Goal: Task Accomplishment & Management: Manage account settings

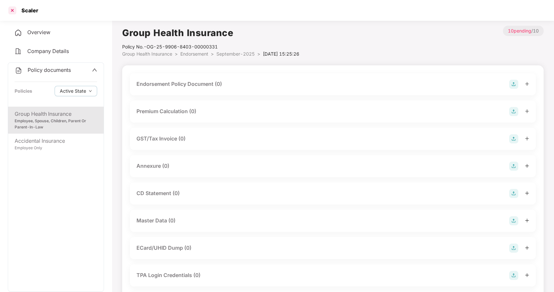
click at [8, 7] on div at bounding box center [12, 10] width 10 height 10
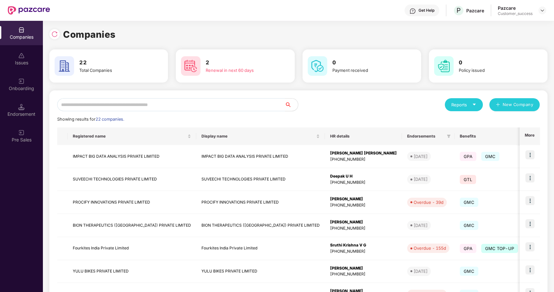
click at [104, 103] on input "text" at bounding box center [171, 104] width 228 height 13
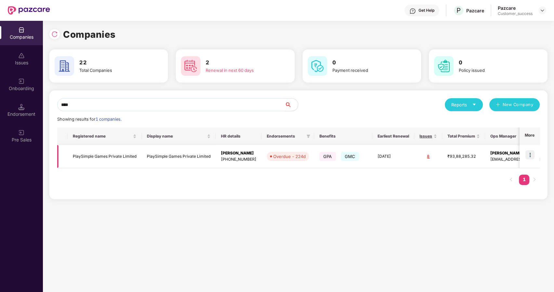
type input "****"
click at [86, 156] on td "PlaySimple Games Private Limited" at bounding box center [105, 156] width 74 height 23
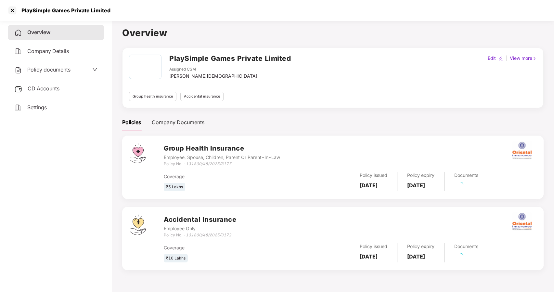
click at [33, 70] on span "Policy documents" at bounding box center [48, 69] width 43 height 7
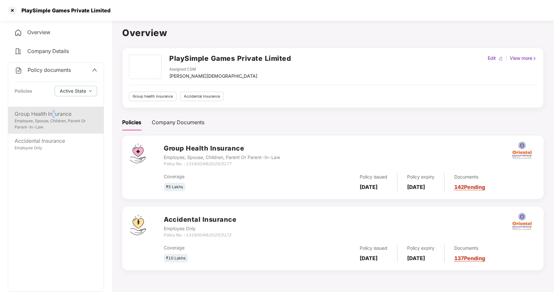
click at [55, 112] on div "Group Health Insurance" at bounding box center [56, 114] width 83 height 8
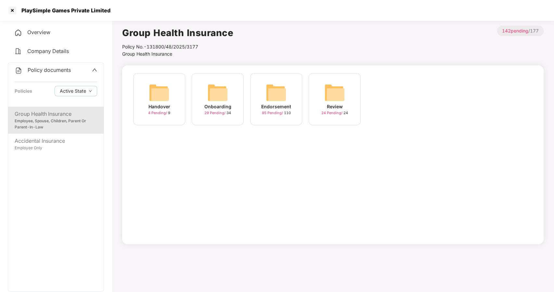
click at [214, 110] on div "Onboarding" at bounding box center [218, 106] width 27 height 7
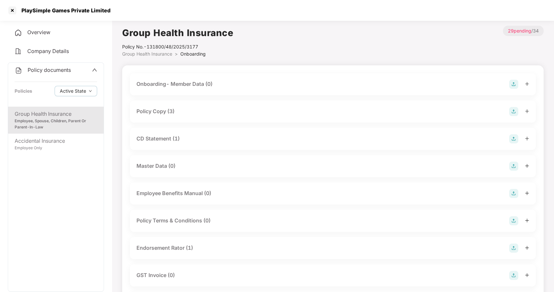
click at [161, 108] on div "Policy Copy (3)" at bounding box center [156, 111] width 38 height 8
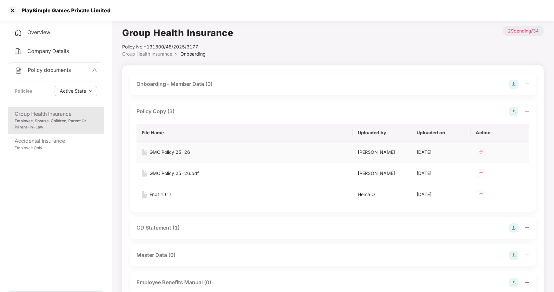
click at [170, 152] on div "GMC Policy 25-26" at bounding box center [170, 152] width 41 height 7
click at [14, 11] on div at bounding box center [12, 10] width 10 height 10
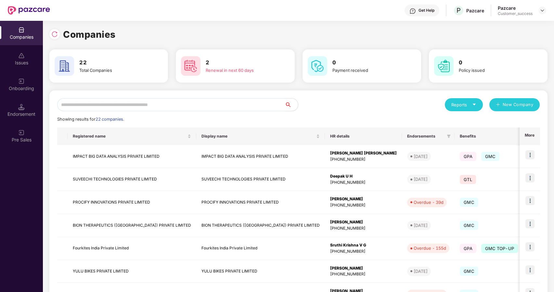
click at [139, 103] on input "text" at bounding box center [171, 104] width 228 height 13
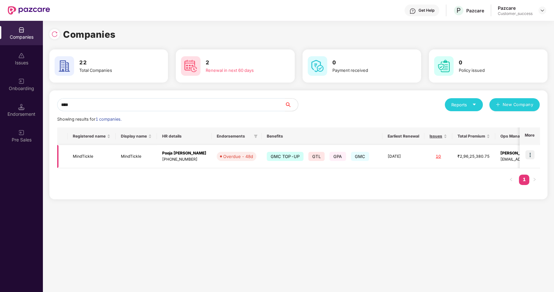
type input "****"
click at [533, 152] on img at bounding box center [530, 154] width 9 height 9
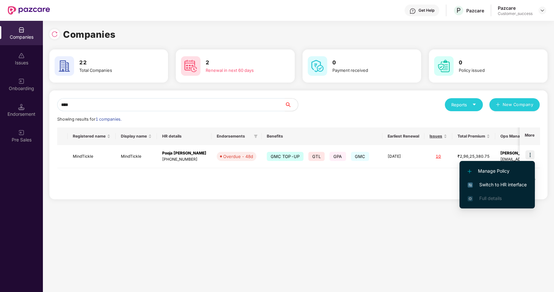
click at [494, 180] on li "Switch to HR interface" at bounding box center [497, 185] width 75 height 14
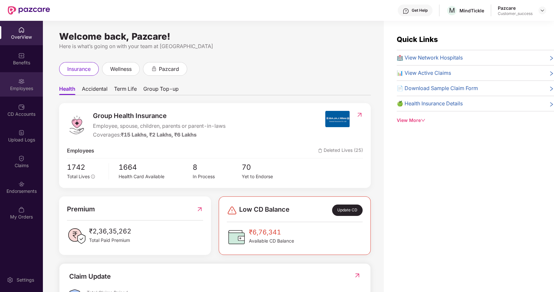
click at [26, 94] on div "Employees" at bounding box center [21, 84] width 43 height 24
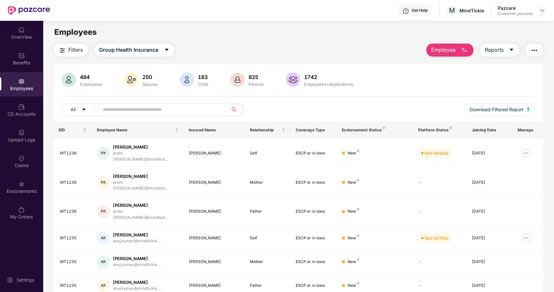
click at [107, 111] on input "text" at bounding box center [161, 110] width 117 height 10
paste input "******"
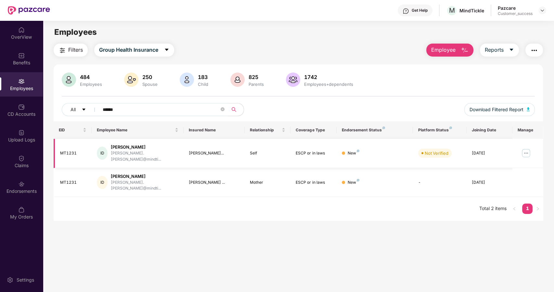
type input "******"
click at [526, 149] on img at bounding box center [526, 153] width 10 height 10
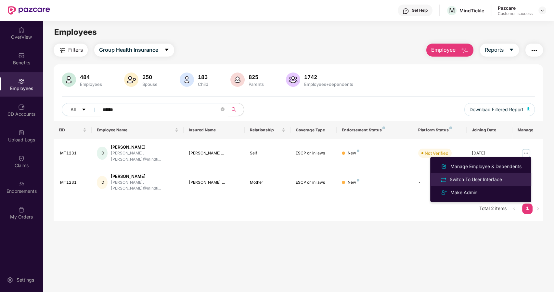
click at [482, 177] on div "Switch To User Interface" at bounding box center [476, 179] width 55 height 7
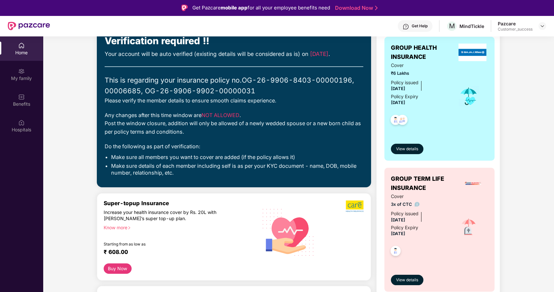
scroll to position [125, 0]
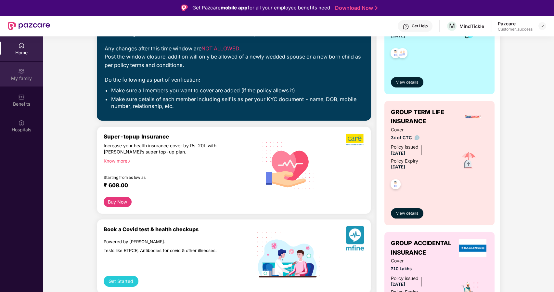
click at [26, 80] on div "My family" at bounding box center [21, 78] width 43 height 7
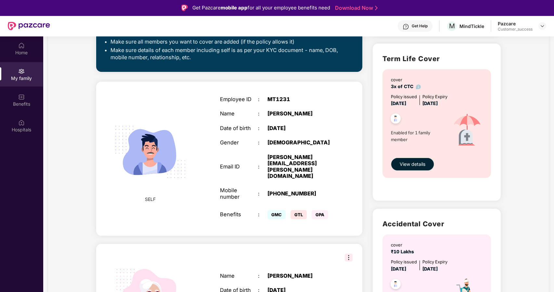
scroll to position [234, 0]
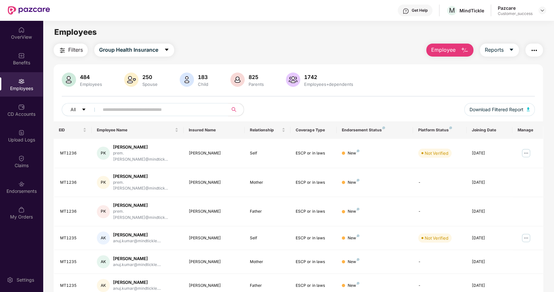
click at [107, 112] on input "text" at bounding box center [161, 110] width 117 height 10
paste input "******"
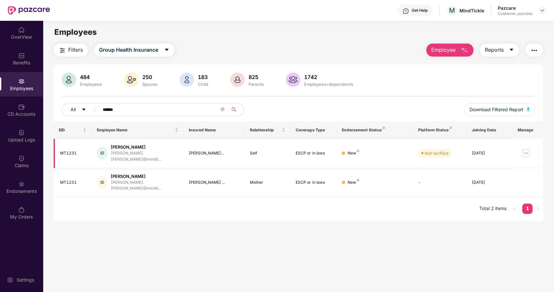
type input "******"
click at [524, 149] on img at bounding box center [526, 153] width 10 height 10
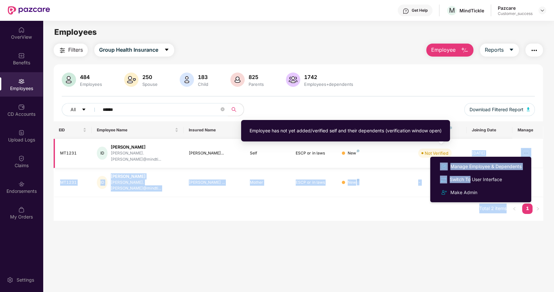
drag, startPoint x: 470, startPoint y: 178, endPoint x: 450, endPoint y: 148, distance: 35.7
click at [450, 148] on body "Get Help M MindTickle Pazcare Customer_success OverView Benefits Employees CD A…" at bounding box center [277, 146] width 554 height 292
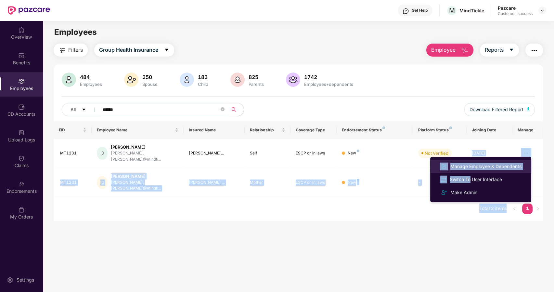
click at [466, 165] on div "Manage Employee & Dependents" at bounding box center [486, 166] width 74 height 7
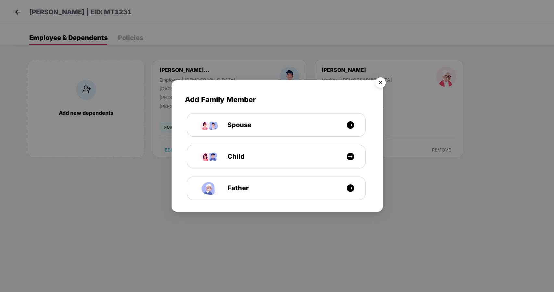
click at [378, 79] on img "Close" at bounding box center [381, 83] width 18 height 18
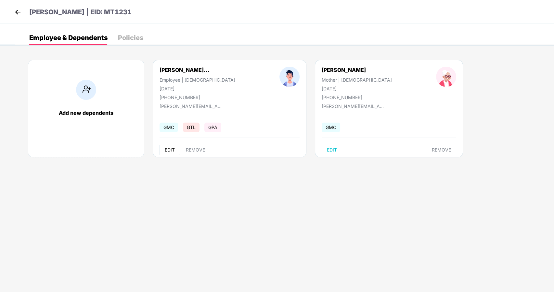
click at [170, 151] on span "EDIT" at bounding box center [170, 149] width 10 height 5
select select "****"
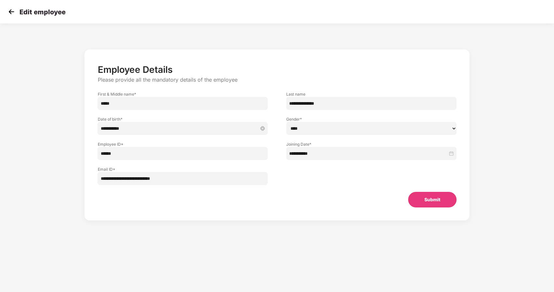
click at [176, 125] on input "**********" at bounding box center [179, 128] width 158 height 7
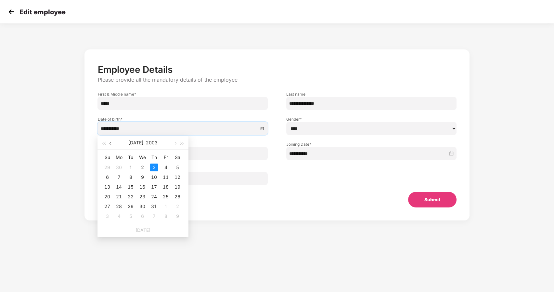
click at [110, 142] on span "button" at bounding box center [111, 143] width 3 height 3
type input "**********"
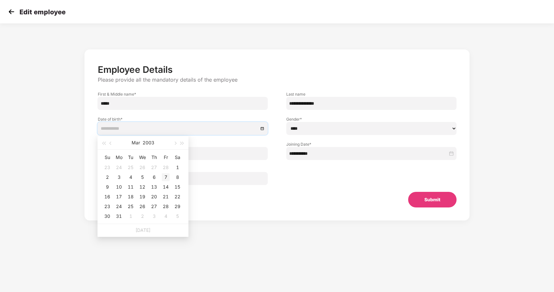
click at [167, 175] on div "7" at bounding box center [166, 177] width 8 height 8
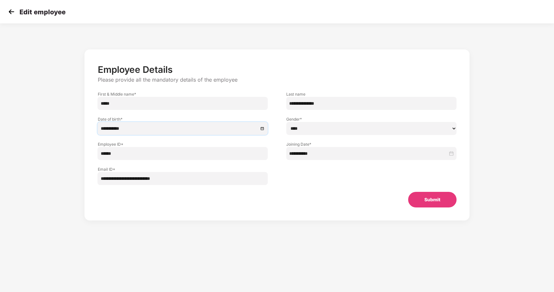
click at [424, 197] on button "Submit" at bounding box center [432, 200] width 48 height 16
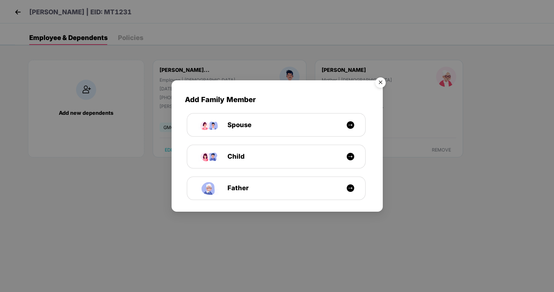
click at [380, 79] on img "Close" at bounding box center [381, 83] width 18 height 18
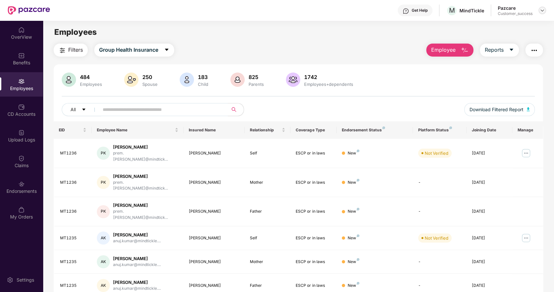
click at [542, 7] on div at bounding box center [543, 11] width 8 height 8
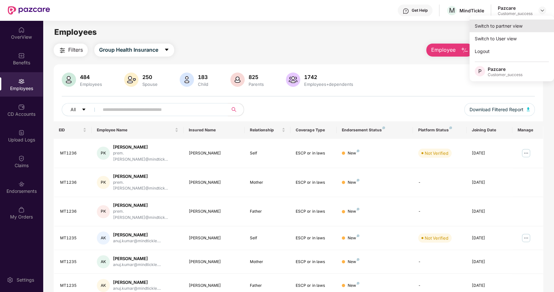
click at [506, 27] on div "Switch to partner view" at bounding box center [512, 26] width 85 height 13
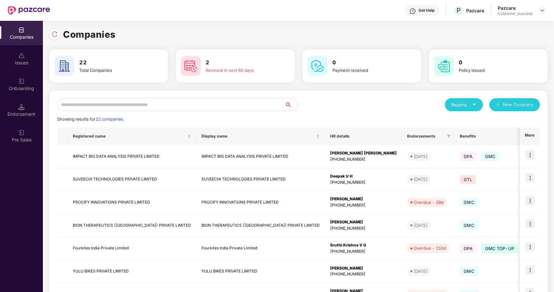
click at [234, 104] on input "text" at bounding box center [171, 104] width 228 height 13
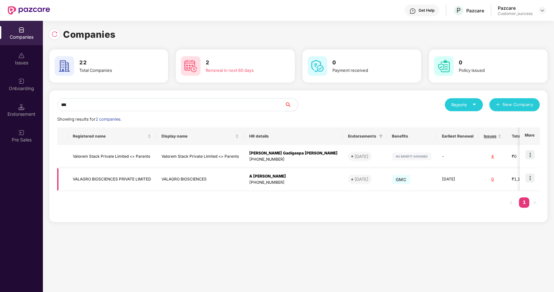
type input "***"
click at [528, 174] on img at bounding box center [530, 177] width 9 height 9
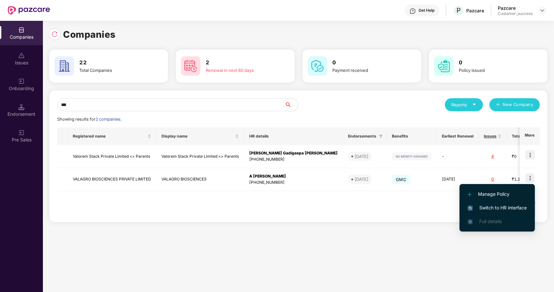
click at [494, 204] on li "Switch to HR interface" at bounding box center [497, 208] width 75 height 14
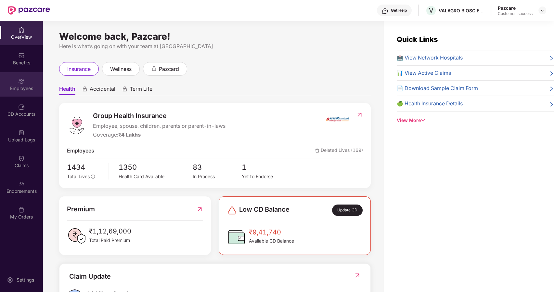
click at [23, 87] on div "Employees" at bounding box center [21, 88] width 43 height 7
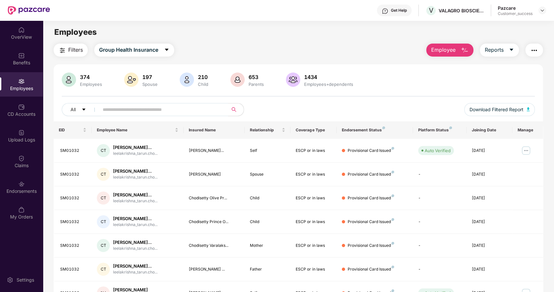
click at [134, 112] on input "text" at bounding box center [161, 110] width 117 height 10
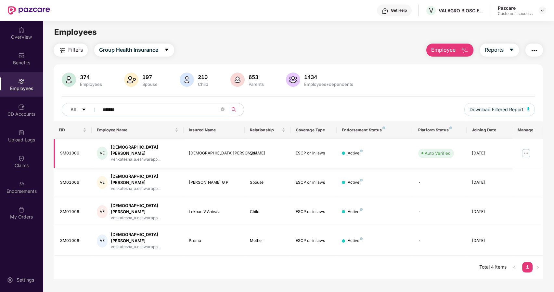
type input "*******"
click at [522, 151] on img at bounding box center [526, 153] width 10 height 10
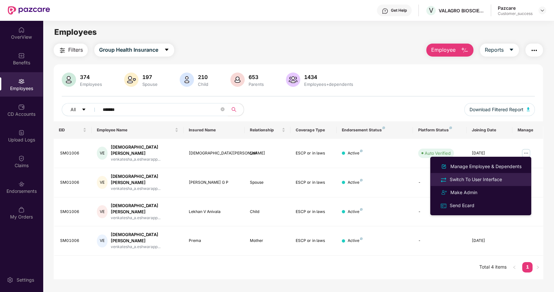
click at [455, 178] on div "Switch To User Interface" at bounding box center [476, 179] width 55 height 7
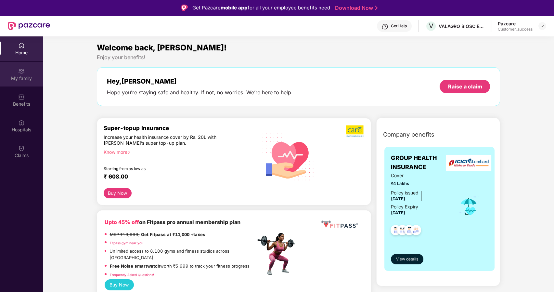
click at [16, 76] on div "My family" at bounding box center [21, 78] width 43 height 7
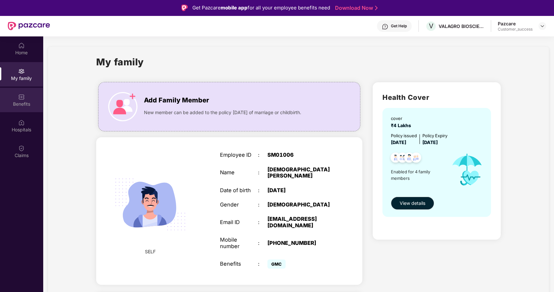
click at [22, 103] on div "Benefits" at bounding box center [21, 104] width 43 height 7
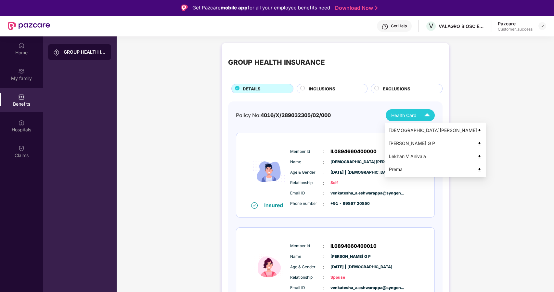
click at [393, 114] on span "Health Card" at bounding box center [404, 115] width 25 height 7
click at [477, 141] on img at bounding box center [479, 143] width 5 height 5
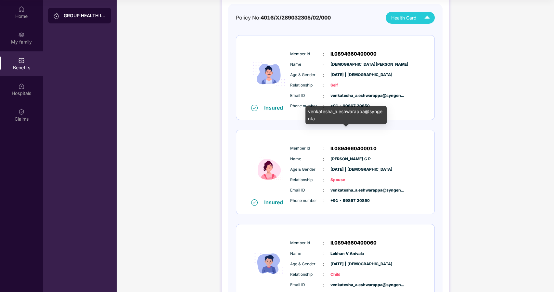
scroll to position [60, 0]
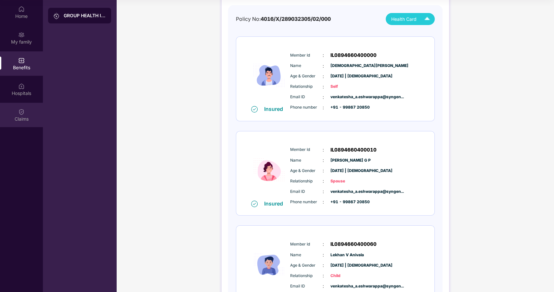
click at [20, 122] on div "Claims" at bounding box center [21, 115] width 43 height 24
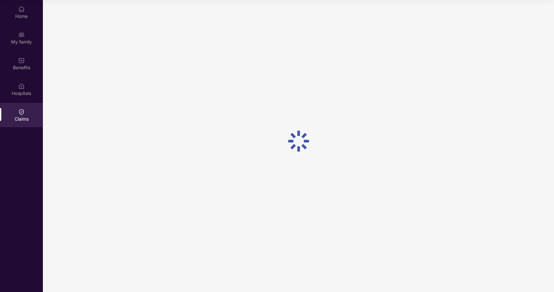
scroll to position [0, 0]
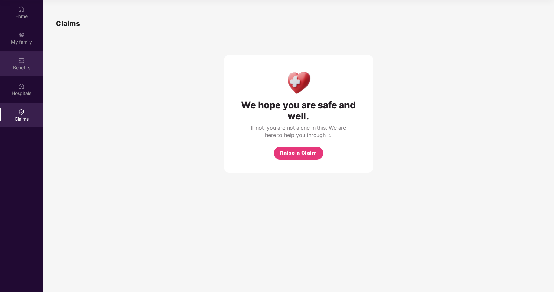
click at [18, 65] on div "Benefits" at bounding box center [21, 67] width 43 height 7
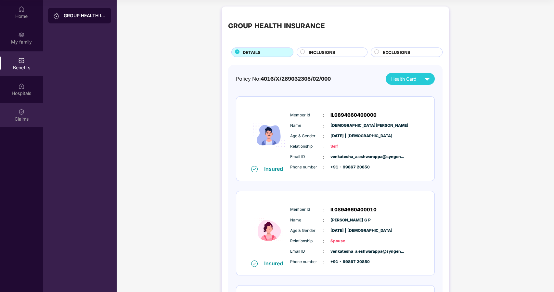
click at [32, 118] on div "Claims" at bounding box center [21, 119] width 43 height 7
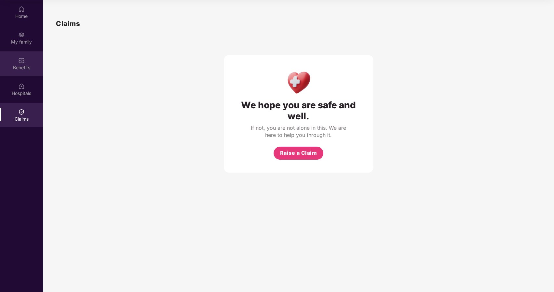
click at [9, 64] on div "Benefits" at bounding box center [21, 67] width 43 height 7
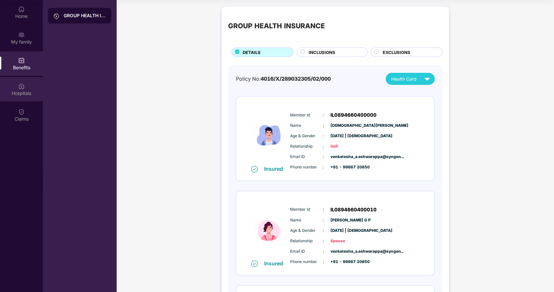
click at [28, 98] on div "Hospitals" at bounding box center [21, 89] width 43 height 24
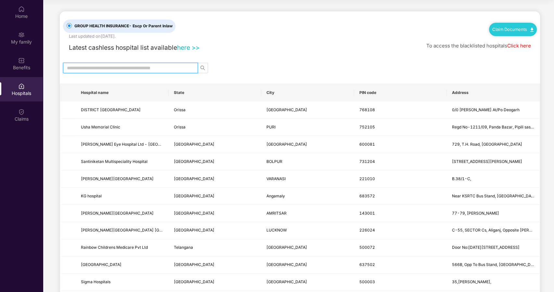
click at [108, 71] on input "text" at bounding box center [128, 67] width 122 height 7
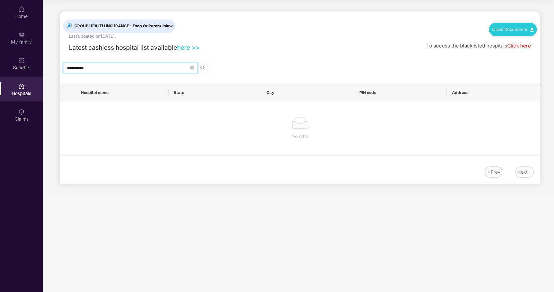
type input "**********"
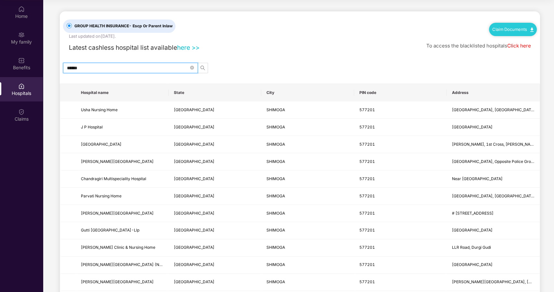
click at [105, 63] on span "******" at bounding box center [130, 68] width 135 height 10
type input "*"
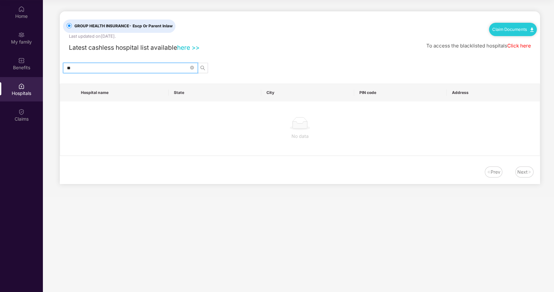
type input "*"
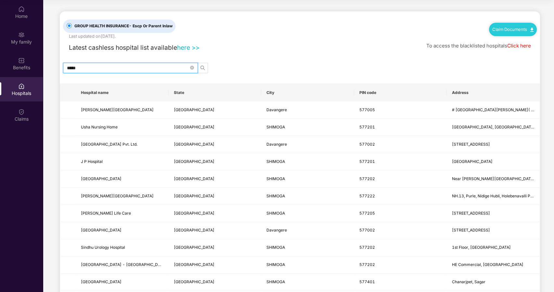
type input "******"
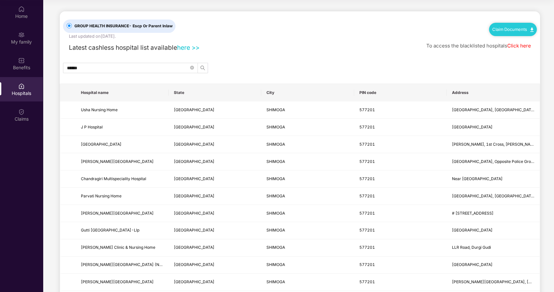
click at [515, 47] on link "Click here" at bounding box center [520, 46] width 24 height 6
click at [190, 48] on link "here >>" at bounding box center [188, 48] width 22 height 8
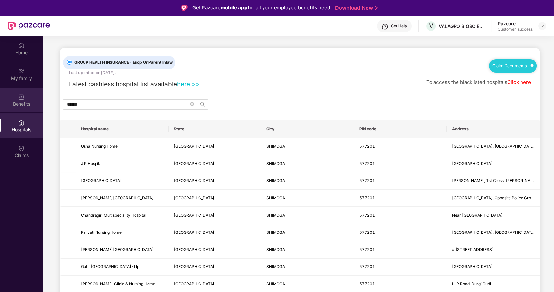
click at [20, 94] on img at bounding box center [21, 97] width 7 height 7
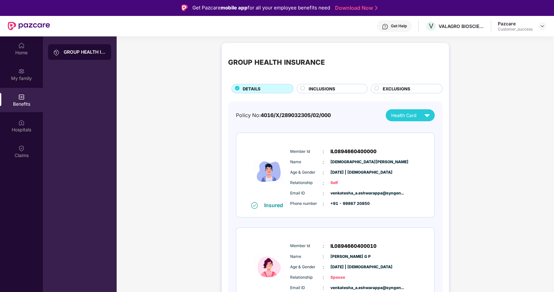
scroll to position [1, 0]
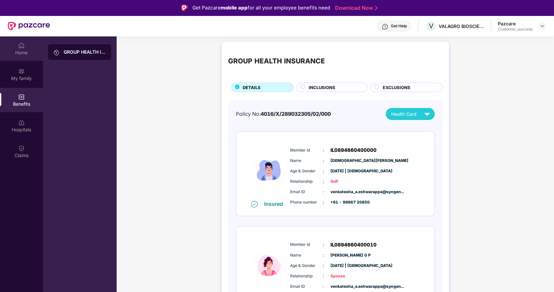
click at [13, 45] on div "Home" at bounding box center [21, 48] width 43 height 24
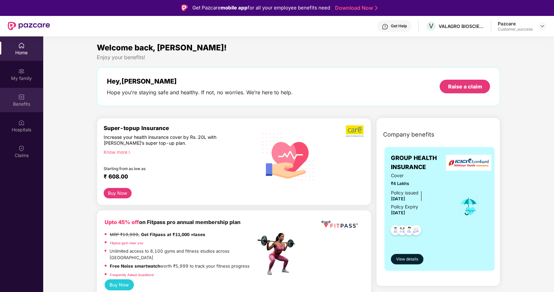
click at [20, 104] on div "Benefits" at bounding box center [21, 104] width 43 height 7
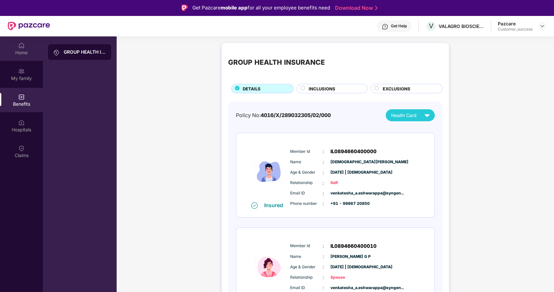
click at [18, 58] on div "Home" at bounding box center [21, 48] width 43 height 24
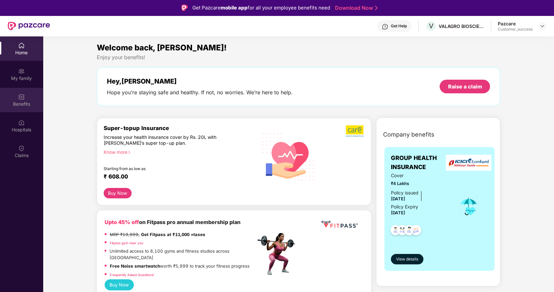
click at [25, 99] on div "Benefits" at bounding box center [21, 100] width 43 height 24
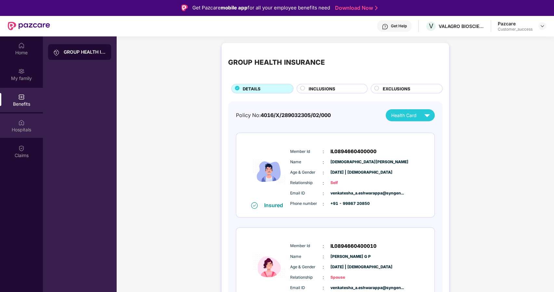
click at [21, 134] on div "Hospitals" at bounding box center [21, 125] width 43 height 24
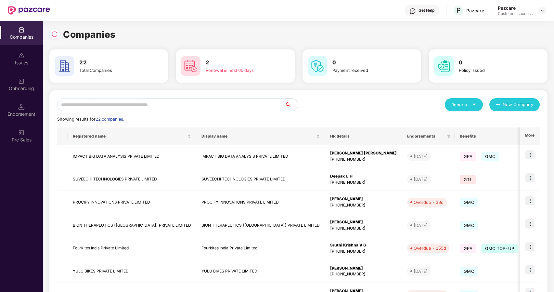
click at [93, 106] on input "text" at bounding box center [171, 104] width 228 height 13
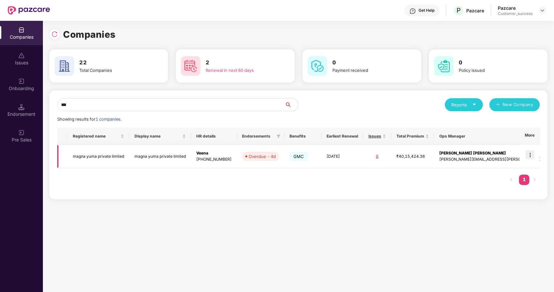
type input "***"
